Goal: Task Accomplishment & Management: Manage account settings

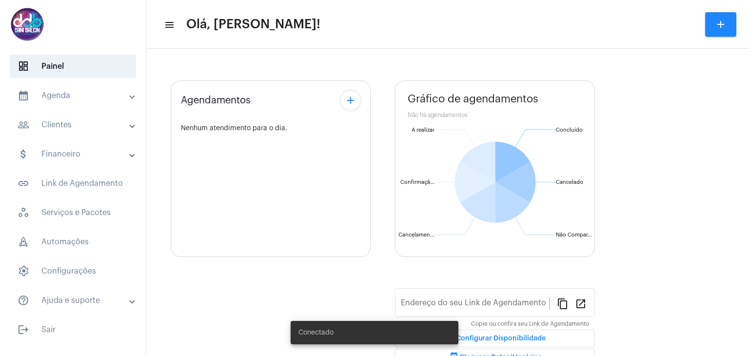
type input "[URL][DOMAIN_NAME][PERSON_NAME]"
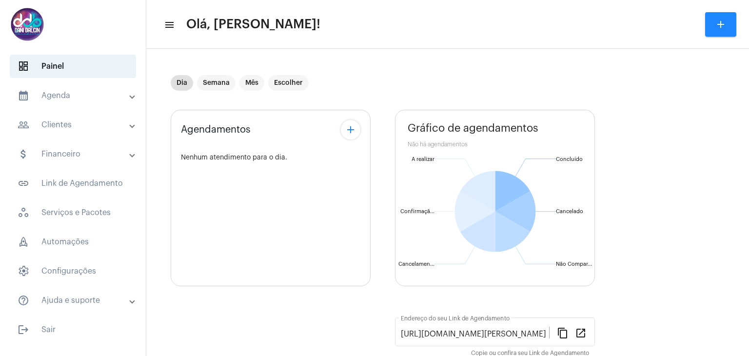
click at [64, 99] on mat-panel-title "calendar_month_outlined Agenda" at bounding box center [74, 96] width 113 height 12
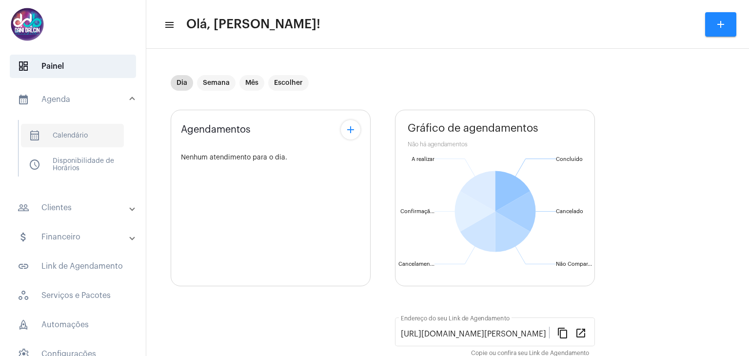
click at [49, 135] on span "calendar_month_outlined Calendário" at bounding box center [72, 135] width 103 height 23
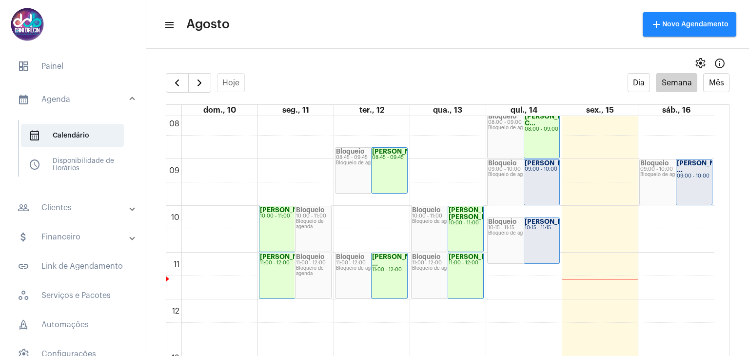
scroll to position [378, 0]
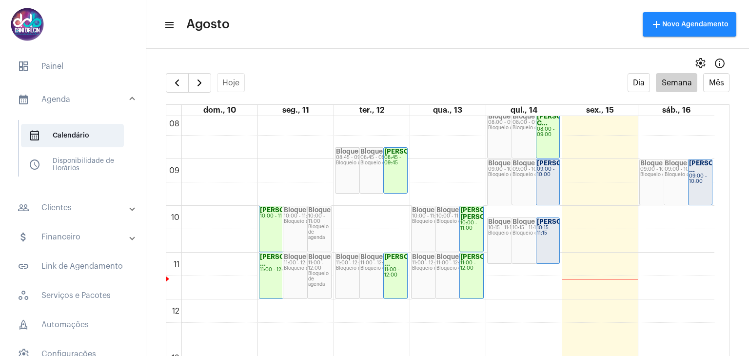
click at [548, 166] on strong "[PERSON_NAME]..." at bounding box center [567, 163] width 60 height 6
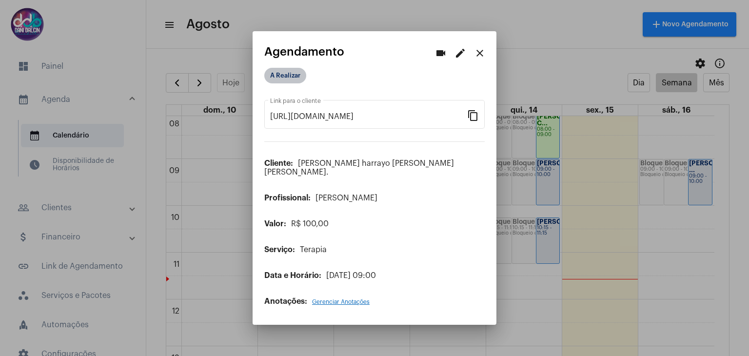
click at [291, 80] on mat-chip "A Realizar" at bounding box center [285, 76] width 42 height 16
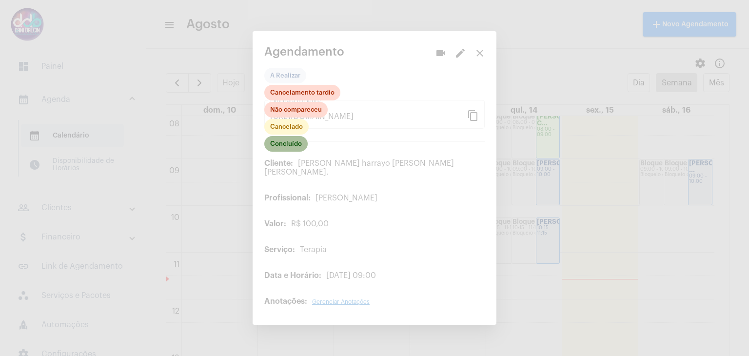
click at [296, 148] on mat-chip "Concluído" at bounding box center [285, 144] width 43 height 16
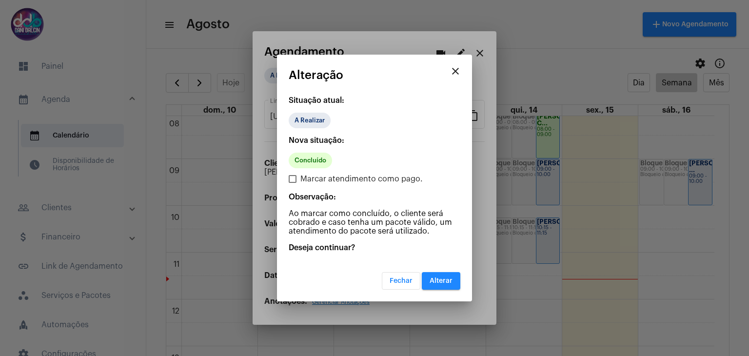
click at [440, 277] on span "Alterar" at bounding box center [441, 280] width 23 height 7
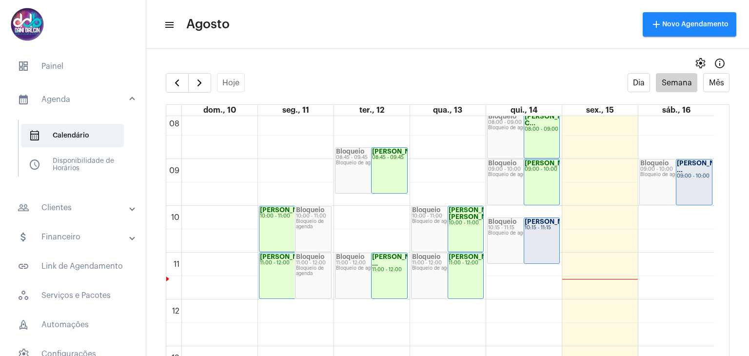
click at [531, 225] on strong "[PERSON_NAME]..." at bounding box center [555, 221] width 60 height 6
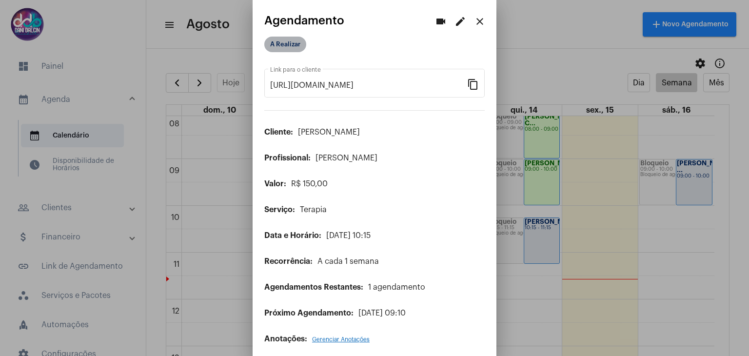
click at [289, 45] on mat-chip "A Realizar" at bounding box center [285, 45] width 42 height 16
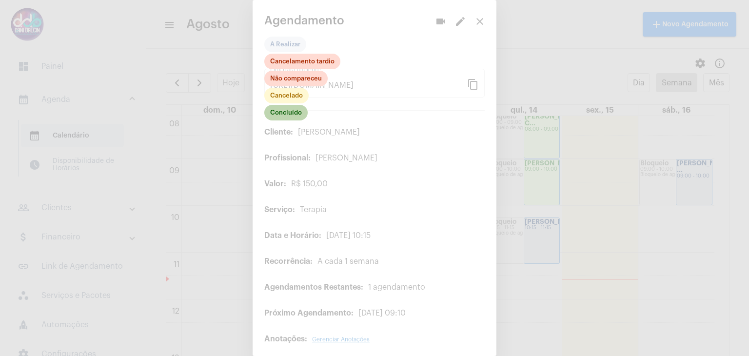
click at [291, 115] on mat-chip "Concluído" at bounding box center [285, 113] width 43 height 16
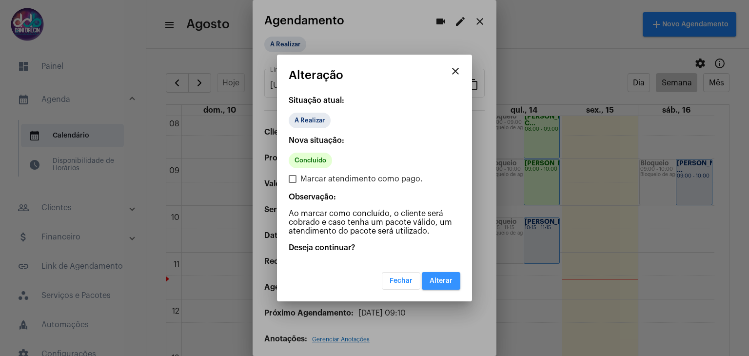
click at [441, 277] on span "Alterar" at bounding box center [441, 280] width 23 height 7
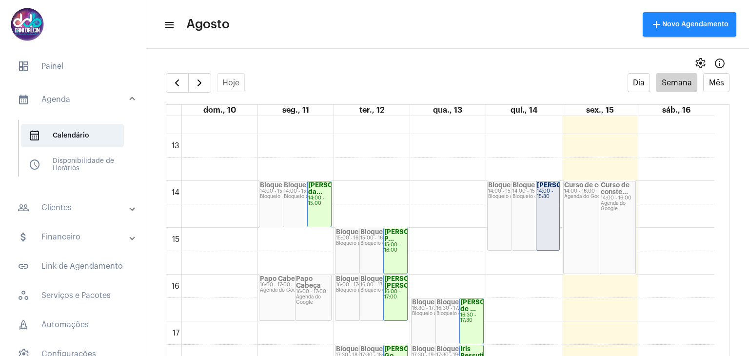
scroll to position [573, 0]
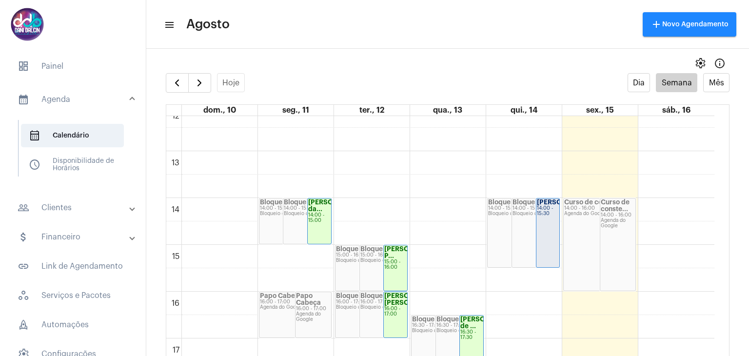
click at [552, 229] on div "[PERSON_NAME]... 14:00 - 15:30" at bounding box center [547, 232] width 23 height 69
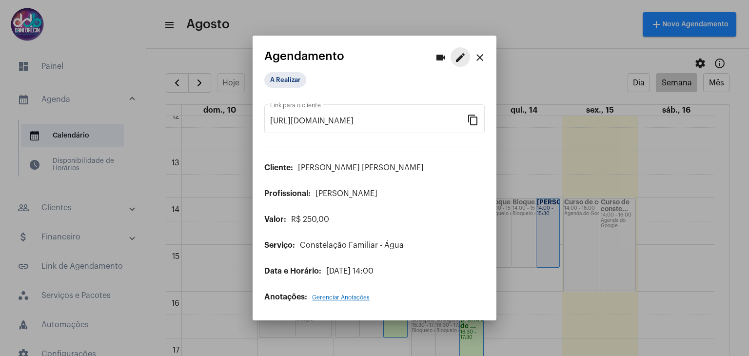
click at [459, 59] on mat-icon "edit" at bounding box center [460, 58] width 12 height 12
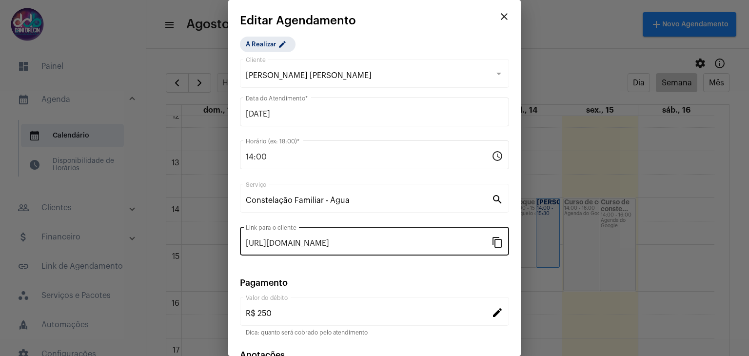
scroll to position [62, 0]
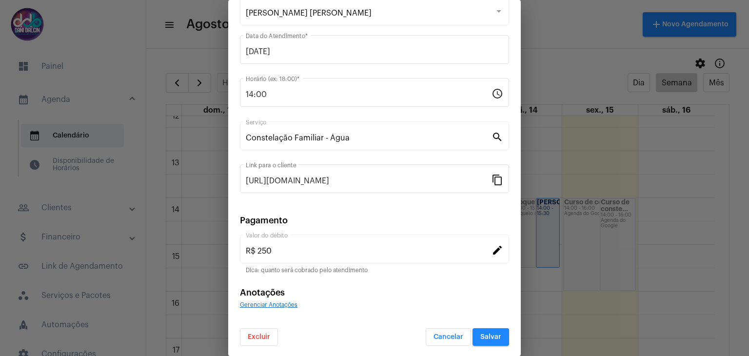
click at [268, 334] on span "Excluir" at bounding box center [259, 337] width 22 height 7
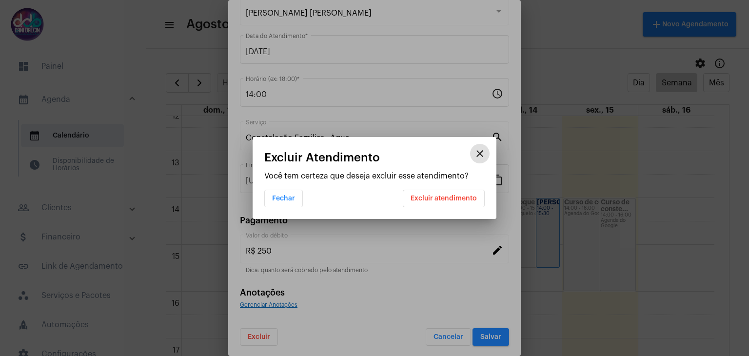
click at [427, 200] on span "Excluir atendimento" at bounding box center [444, 198] width 66 height 7
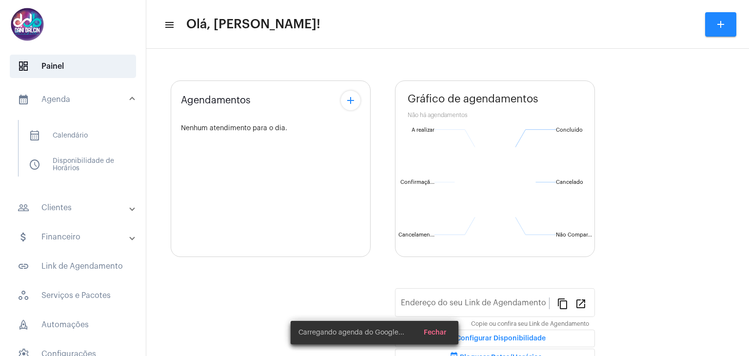
type input "[URL][DOMAIN_NAME][PERSON_NAME]"
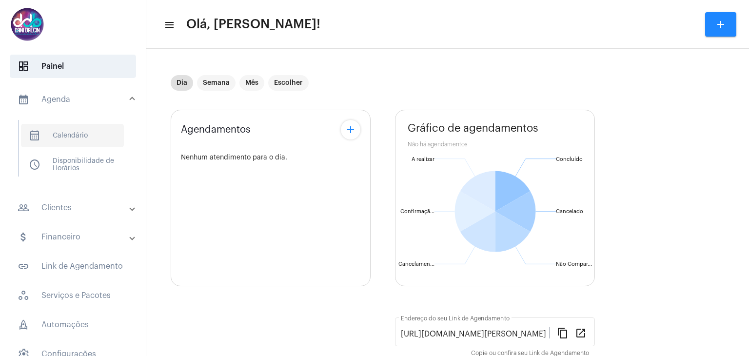
click at [77, 135] on span "calendar_month_outlined Calendário" at bounding box center [72, 135] width 103 height 23
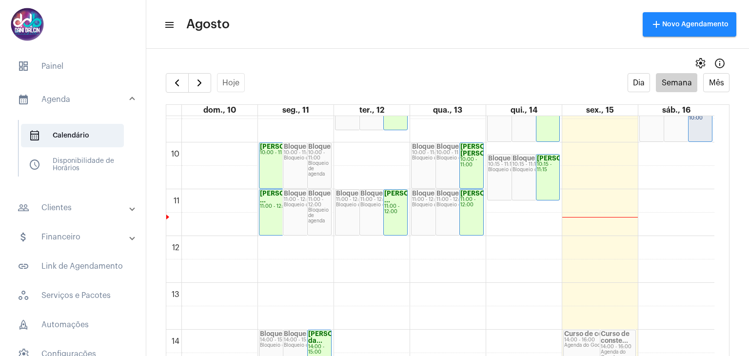
scroll to position [425, 0]
